Goal: Contribute content: Add original content to the website for others to see

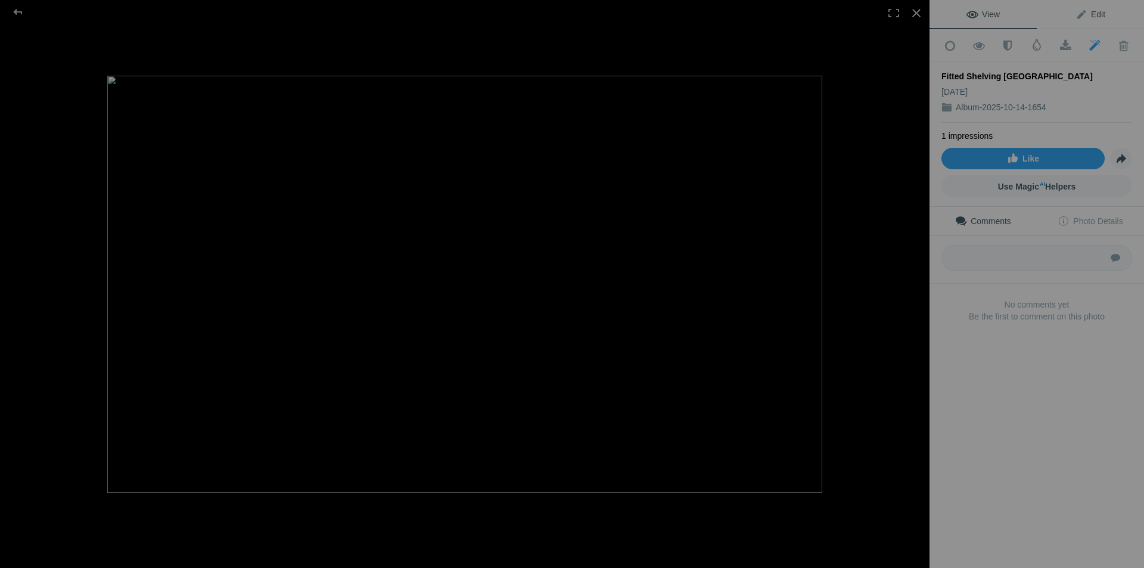
click at [1093, 12] on span "Edit" at bounding box center [1091, 15] width 30 height 10
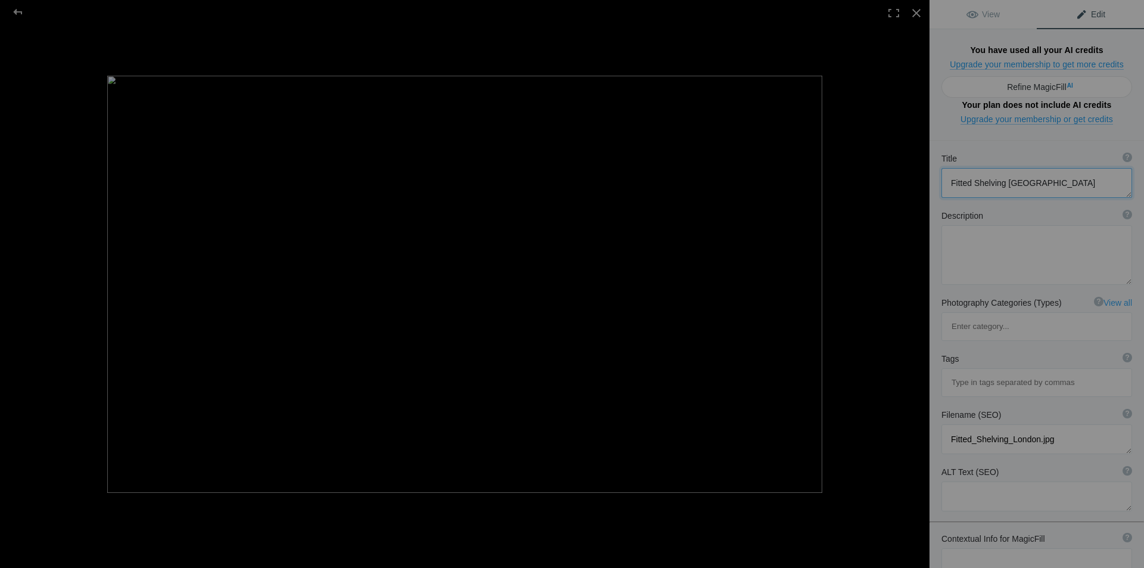
click at [1050, 168] on textarea at bounding box center [1037, 183] width 191 height 30
click at [978, 225] on textarea at bounding box center [1037, 255] width 191 height 60
paste textarea "Fitted Shelving London offers bespoke, custom-made shelving solutions designed …"
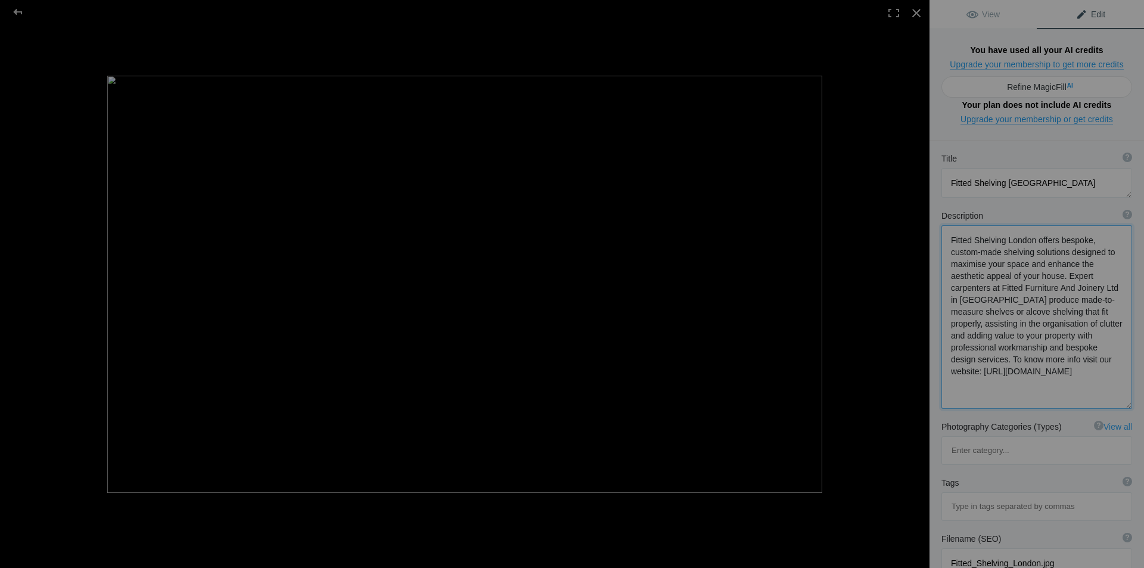
scroll to position [1, 0]
type textarea "Fitted Shelving London offers bespoke, custom-made shelving solutions designed …"
click at [1048, 168] on textarea at bounding box center [1037, 183] width 191 height 30
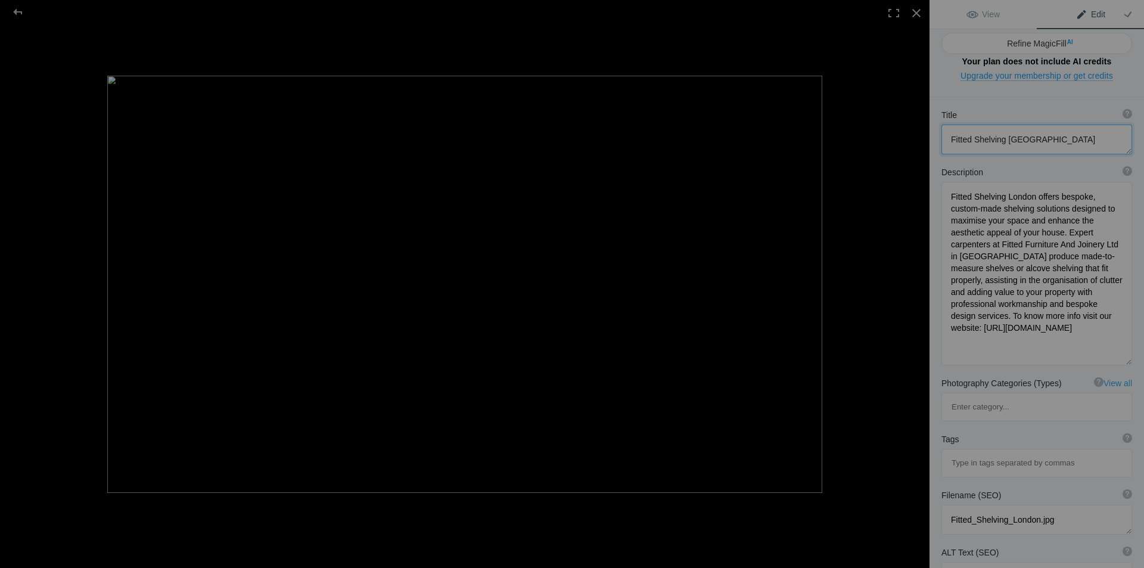
scroll to position [60, 0]
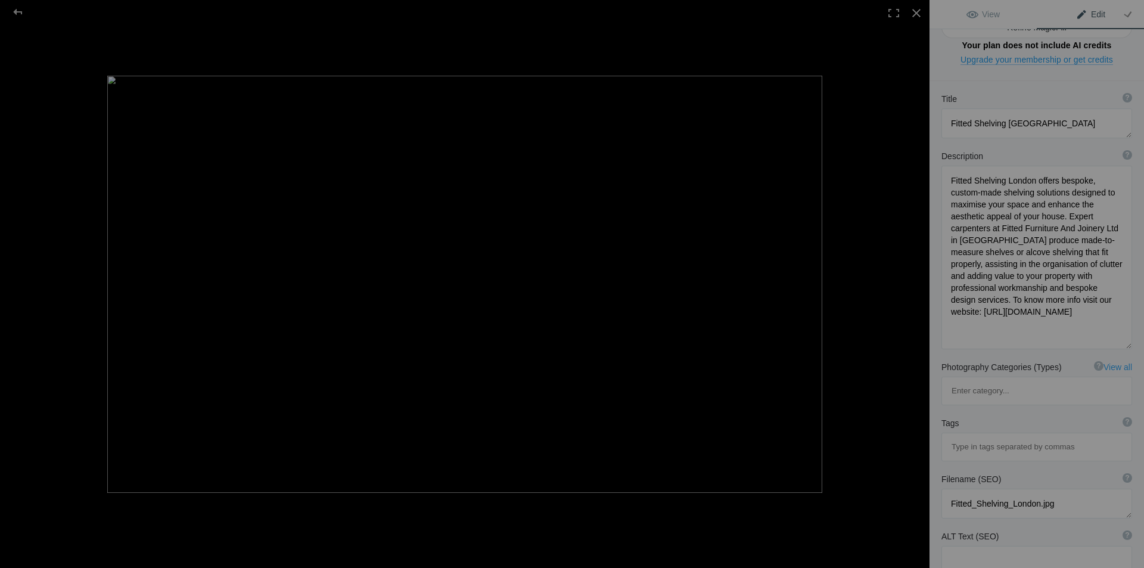
click at [992, 436] on input at bounding box center [1037, 446] width 178 height 21
click at [1046, 108] on textarea at bounding box center [1037, 123] width 191 height 30
click at [1006, 436] on input at bounding box center [1037, 446] width 178 height 21
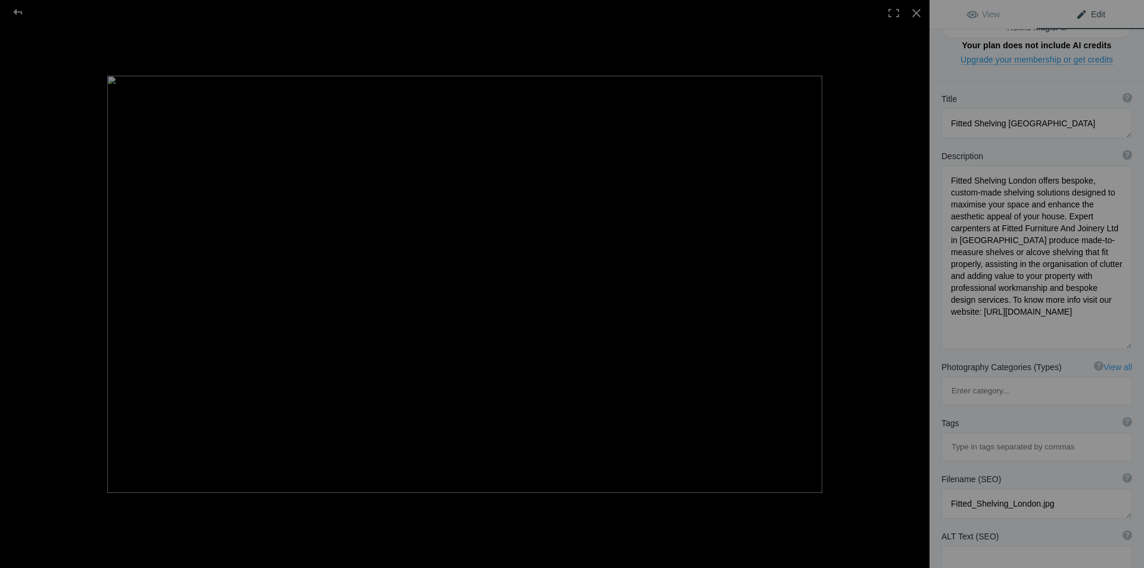
paste input "Fitted Shelving [GEOGRAPHIC_DATA]"
type input "Fitted Shelving [GEOGRAPHIC_DATA]"
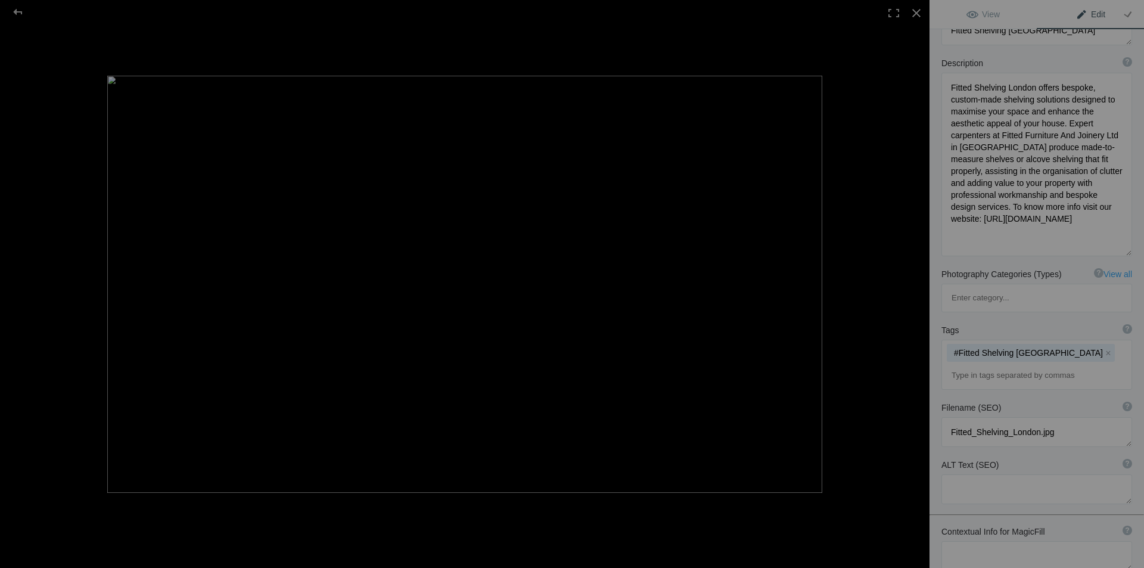
scroll to position [154, 0]
click at [990, 473] on textarea at bounding box center [1037, 488] width 191 height 30
paste textarea "Fitted Shelving [GEOGRAPHIC_DATA]"
click at [1020, 473] on textarea at bounding box center [1037, 488] width 191 height 30
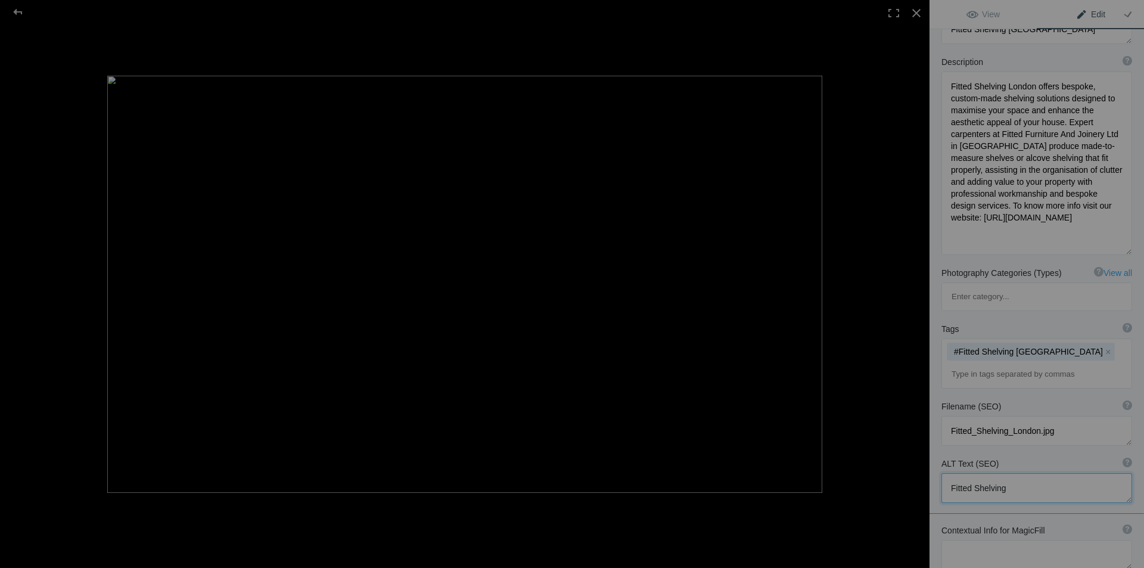
click at [1027, 473] on textarea at bounding box center [1037, 488] width 191 height 30
paste textarea "[GEOGRAPHIC_DATA]"
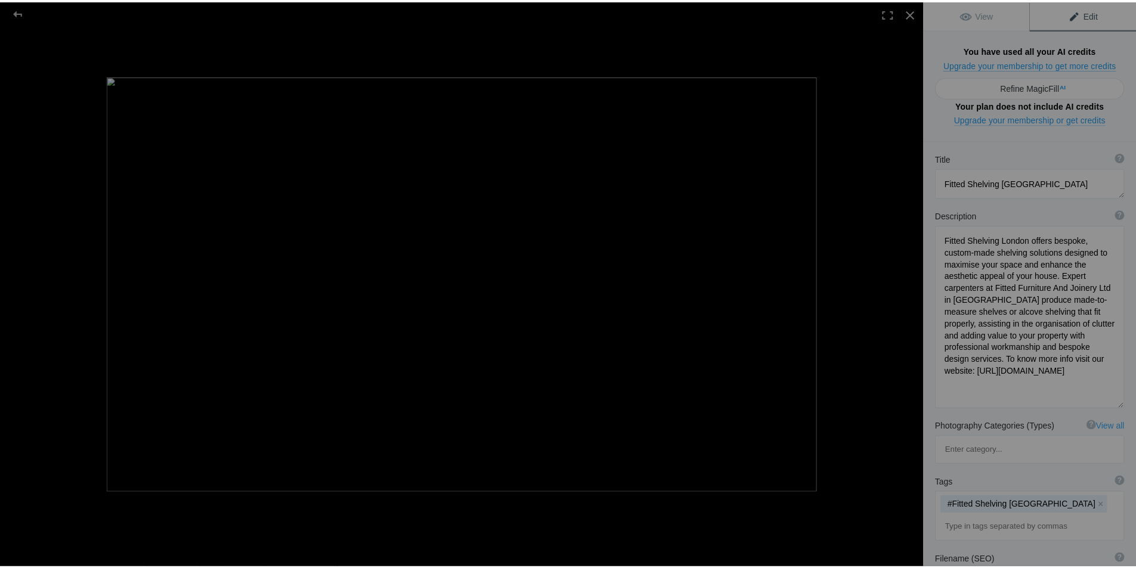
scroll to position [0, 0]
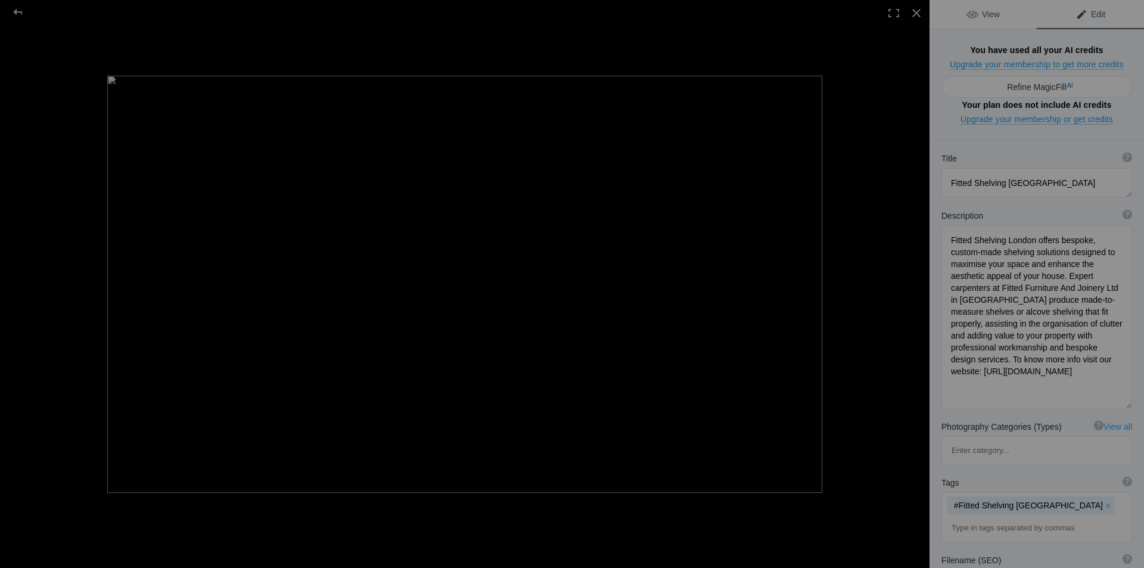
type textarea "Fitted Shelving [GEOGRAPHIC_DATA]"
click at [993, 7] on link "View" at bounding box center [983, 14] width 107 height 29
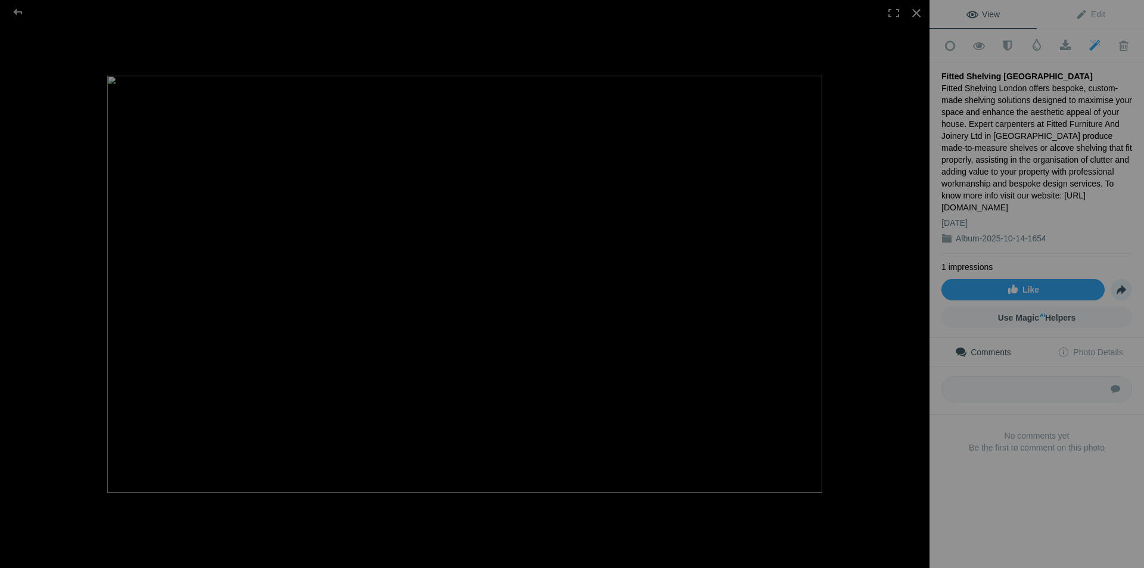
click at [1116, 283] on span "Share" at bounding box center [1122, 290] width 20 height 20
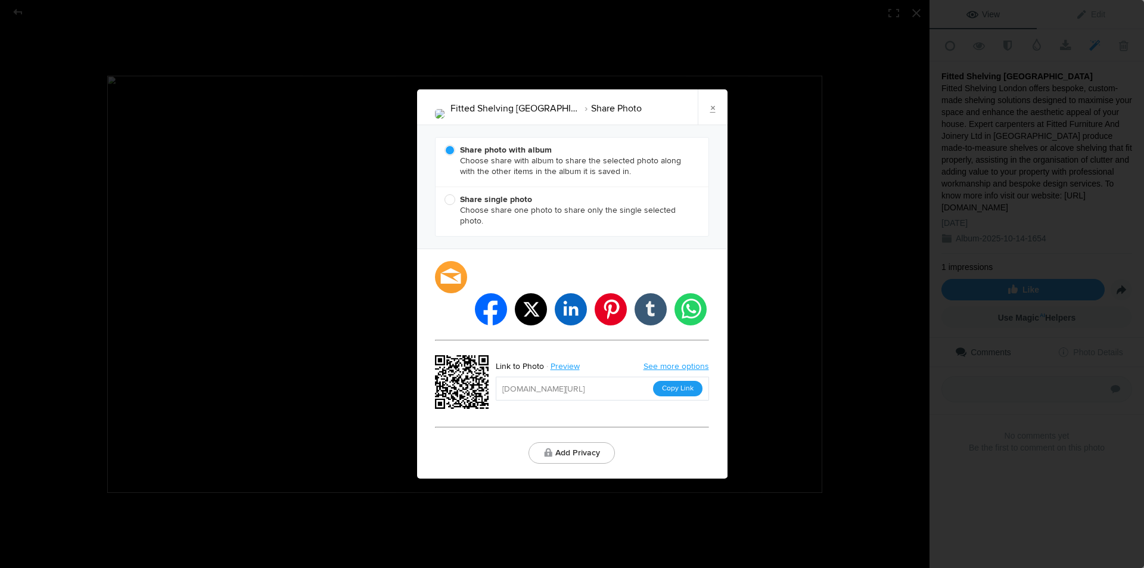
click at [678, 381] on button "Copy Link" at bounding box center [677, 388] width 49 height 15
click at [718, 125] on link "×" at bounding box center [713, 107] width 30 height 36
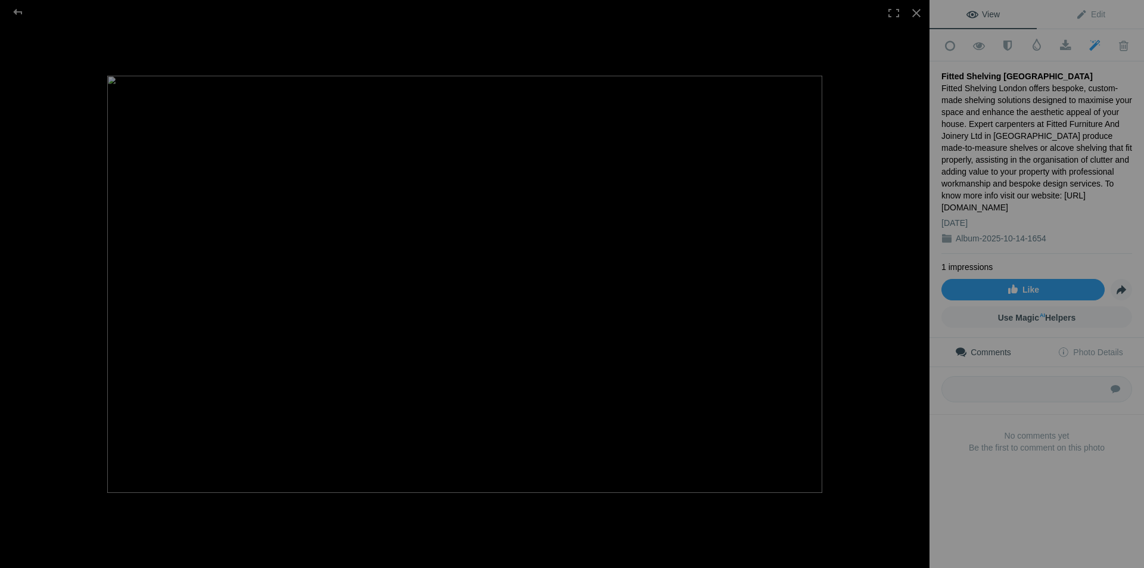
click at [822, 117] on img at bounding box center [464, 284] width 715 height 417
click at [916, 14] on div at bounding box center [917, 13] width 26 height 26
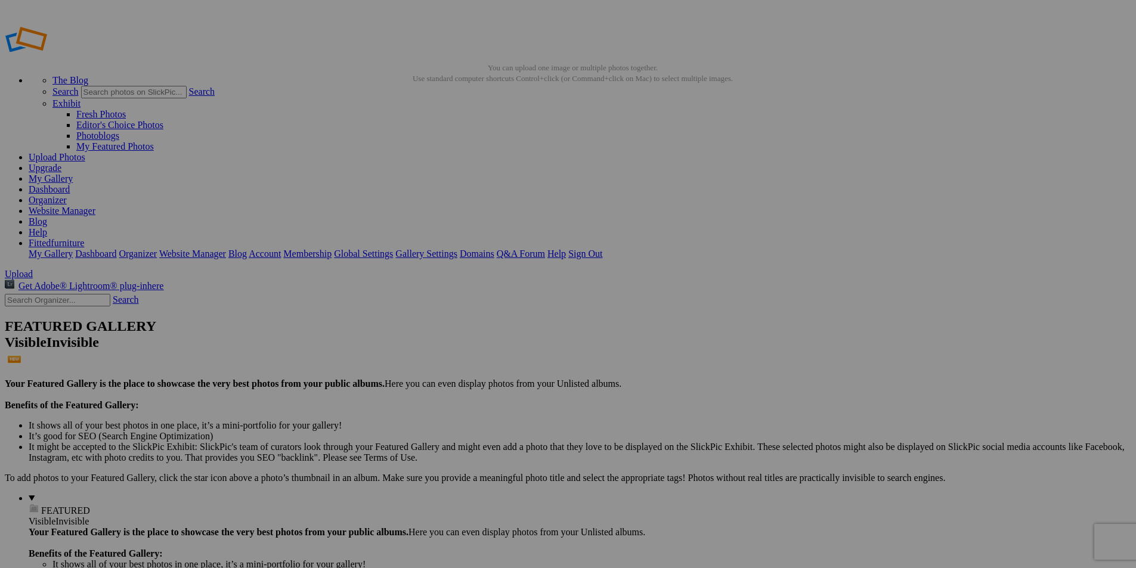
click at [70, 184] on link "Dashboard" at bounding box center [49, 189] width 41 height 10
